Goal: Check status: Check status

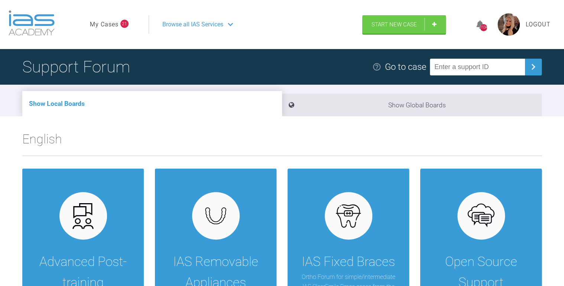
click at [104, 22] on link "My Cases" at bounding box center [104, 25] width 29 height 10
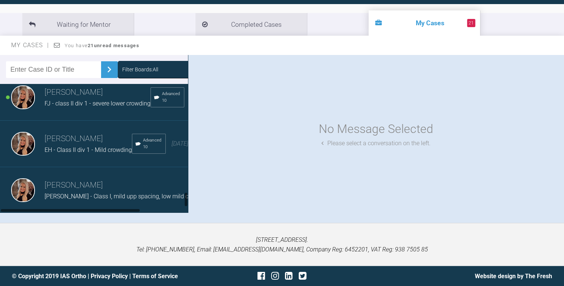
scroll to position [896, 0]
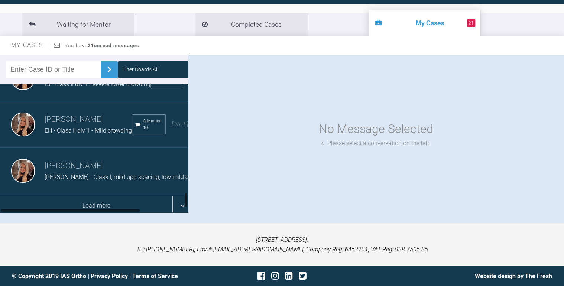
click at [83, 194] on div "Load more" at bounding box center [96, 205] width 192 height 23
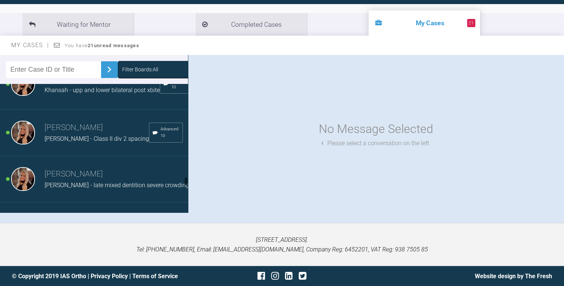
scroll to position [1520, 0]
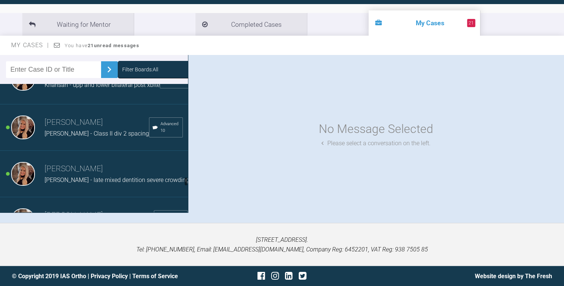
click at [72, 80] on h3 "[PERSON_NAME]" at bounding box center [102, 74] width 115 height 13
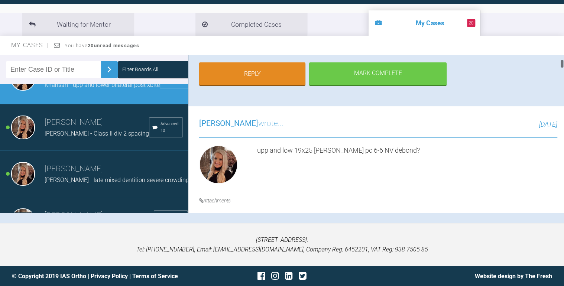
scroll to position [208, 0]
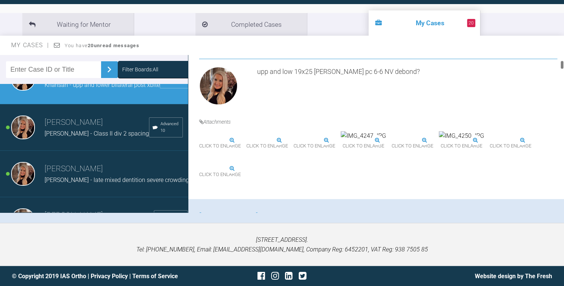
click at [199, 140] on img at bounding box center [199, 140] width 0 height 0
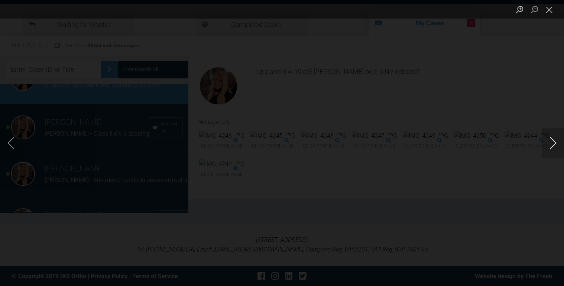
click at [550, 143] on button "Next image" at bounding box center [553, 143] width 22 height 30
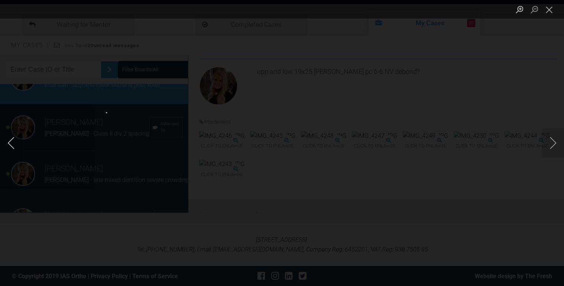
click at [12, 142] on button "Previous image" at bounding box center [11, 143] width 22 height 30
click at [547, 15] on button "Close lightbox" at bounding box center [549, 9] width 15 height 13
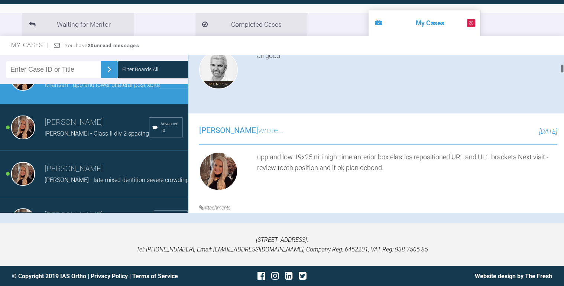
scroll to position [475, 0]
